Goal: Information Seeking & Learning: Check status

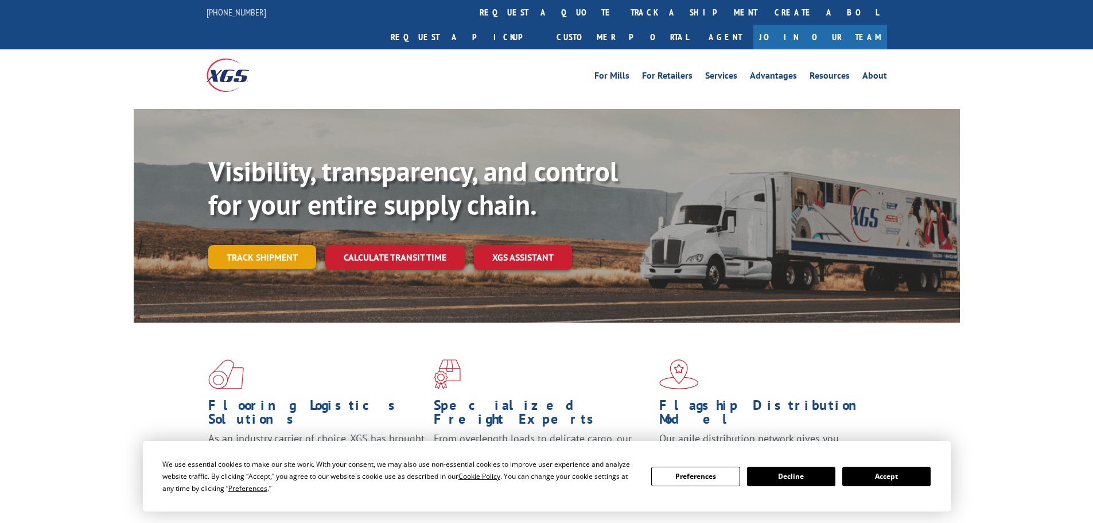
click at [215, 245] on link "Track shipment" at bounding box center [262, 257] width 108 height 24
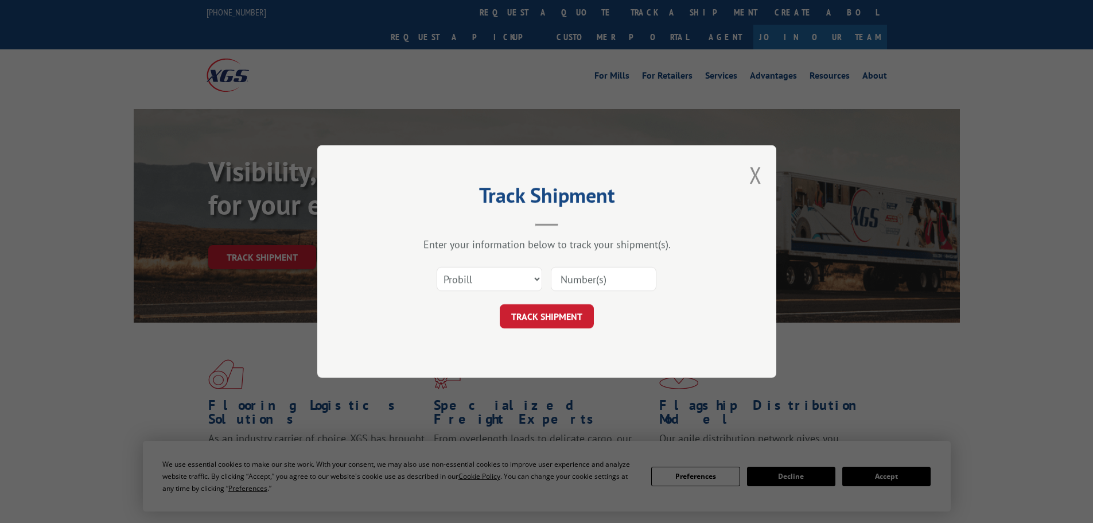
click at [608, 278] on input at bounding box center [604, 279] width 106 height 24
paste input "17479199"
type input "17479199"
click at [532, 316] on button "TRACK SHIPMENT" at bounding box center [547, 316] width 94 height 24
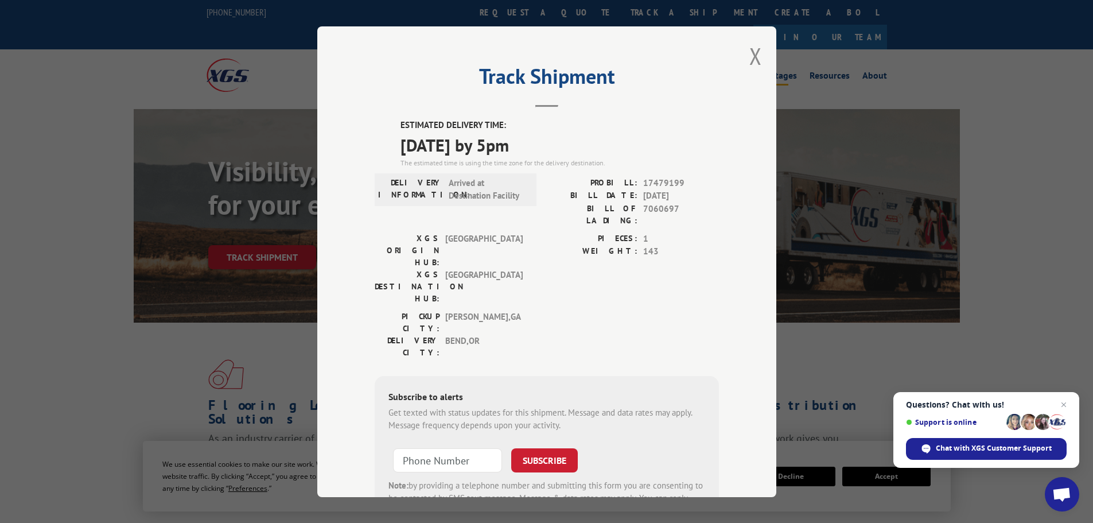
click at [755, 51] on button "Close modal" at bounding box center [756, 56] width 13 height 30
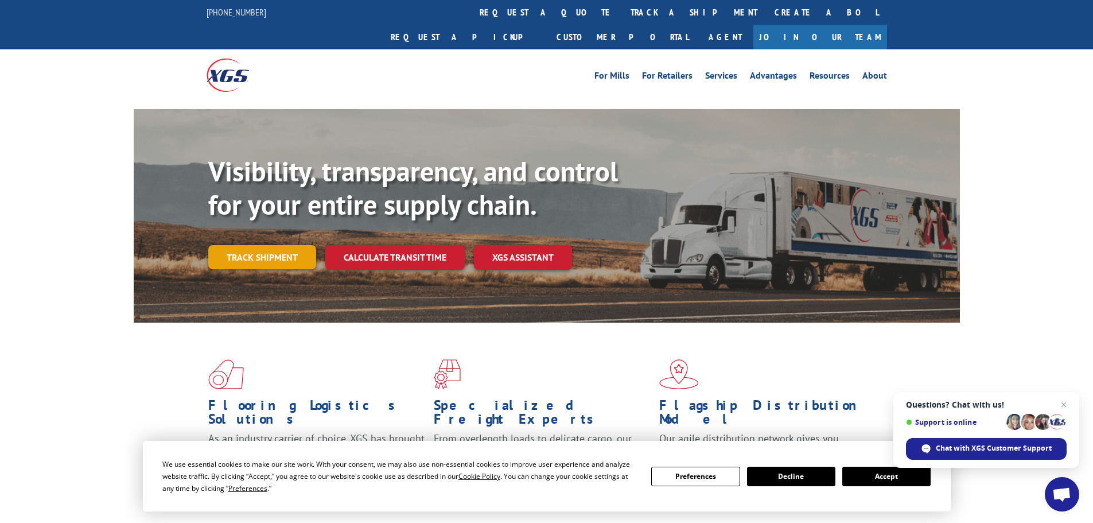
click at [248, 245] on link "Track shipment" at bounding box center [262, 257] width 108 height 24
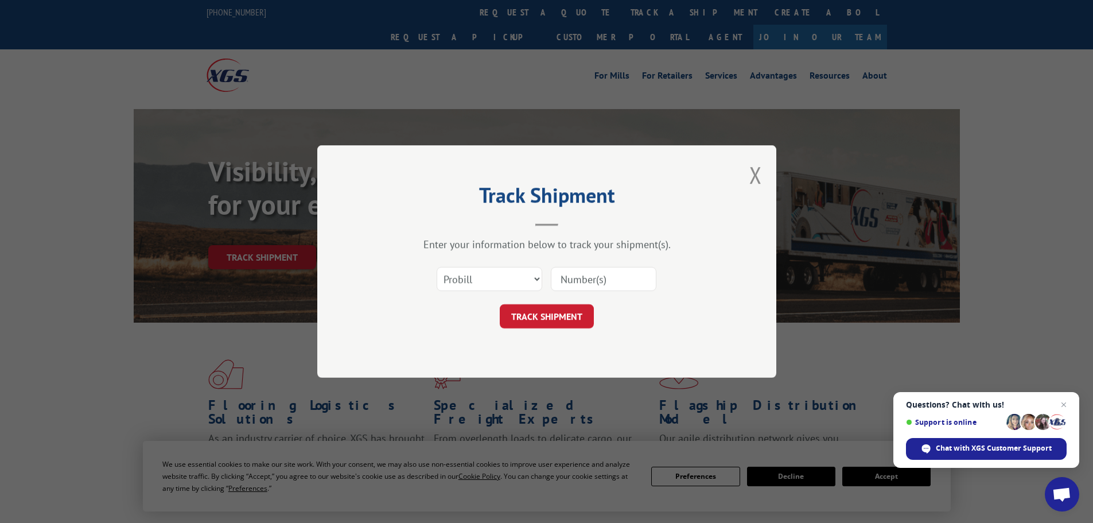
click at [598, 274] on input at bounding box center [604, 279] width 106 height 24
paste input "17689366"
type input "17689366"
click at [564, 317] on button "TRACK SHIPMENT" at bounding box center [547, 316] width 94 height 24
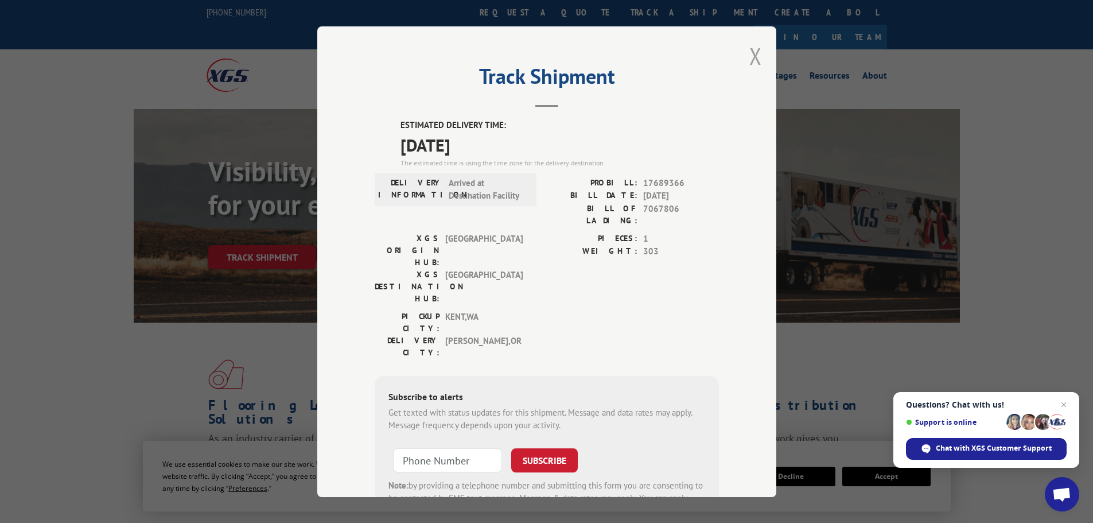
click at [753, 58] on button "Close modal" at bounding box center [756, 56] width 13 height 30
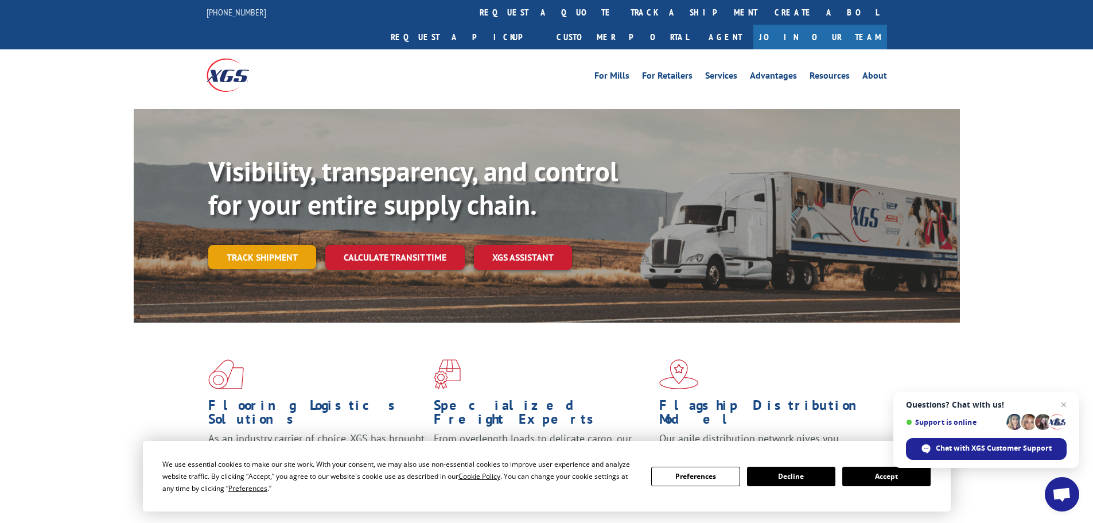
click at [255, 245] on link "Track shipment" at bounding box center [262, 257] width 108 height 24
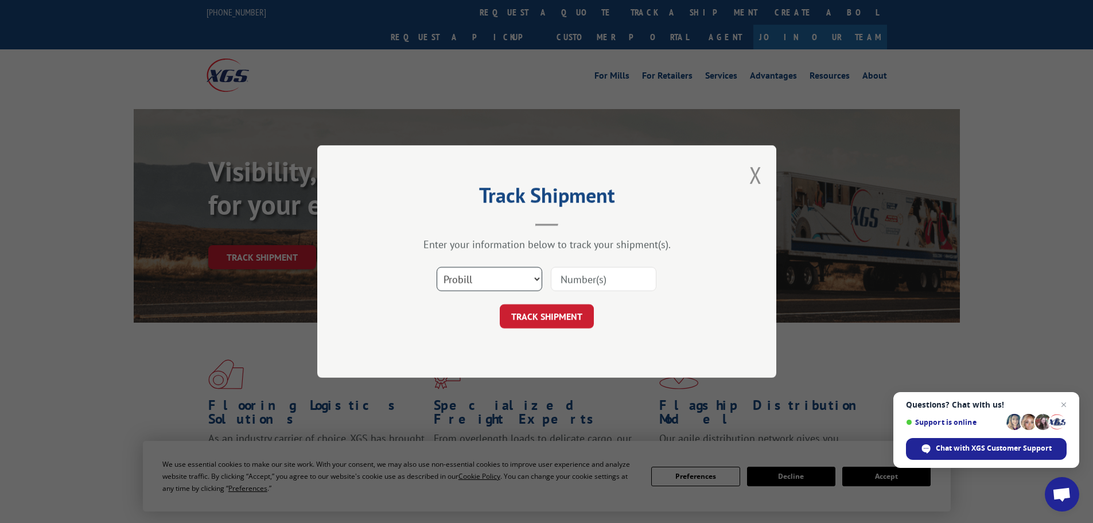
drag, startPoint x: 490, startPoint y: 287, endPoint x: 483, endPoint y: 285, distance: 7.7
click at [490, 287] on select "Select category... Probill BOL PO" at bounding box center [490, 279] width 106 height 24
select select "bol"
click at [437, 267] on select "Select category... Probill BOL PO" at bounding box center [490, 279] width 106 height 24
click at [567, 281] on input at bounding box center [604, 279] width 106 height 24
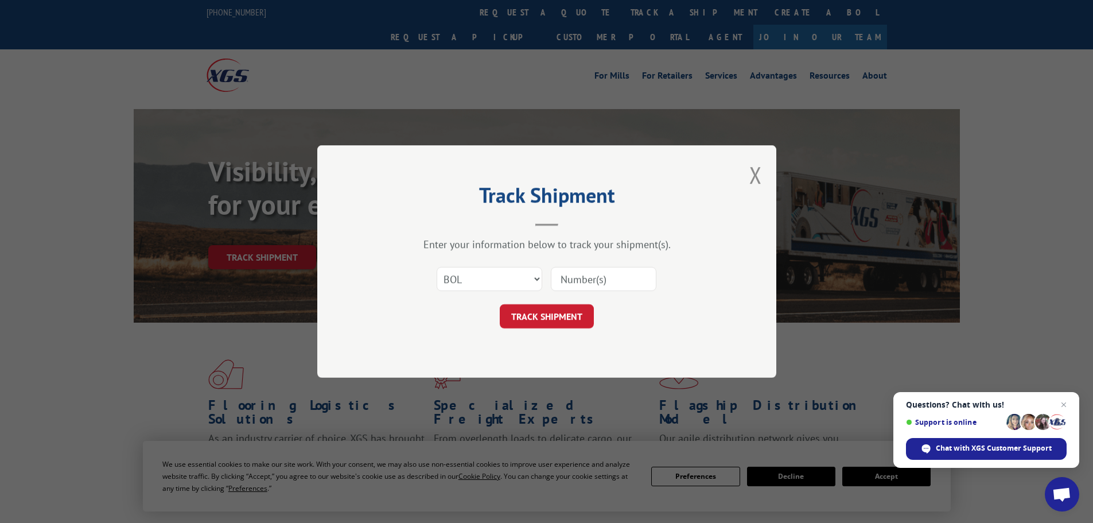
paste input "7067806"
type input "7067806"
click at [549, 321] on button "TRACK SHIPMENT" at bounding box center [547, 316] width 94 height 24
